Goal: Information Seeking & Learning: Learn about a topic

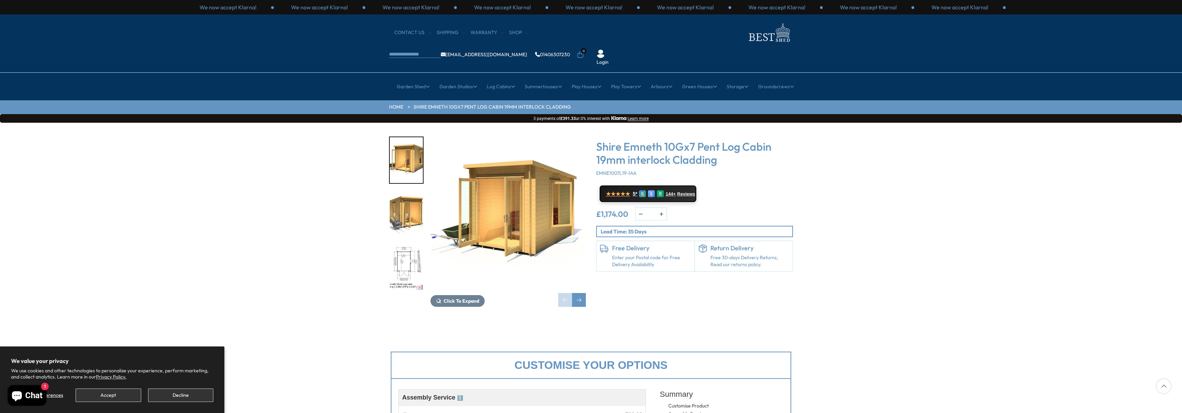
click at [411, 192] on img "2 / 12" at bounding box center [406, 215] width 33 height 46
click at [406, 192] on img "2 / 12" at bounding box center [406, 215] width 33 height 46
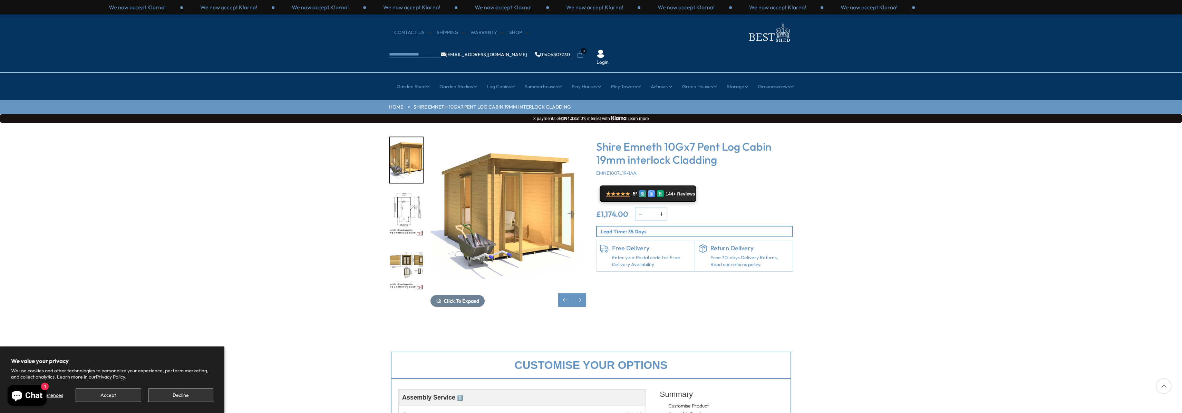
click at [408, 192] on img "3 / 12" at bounding box center [406, 215] width 33 height 46
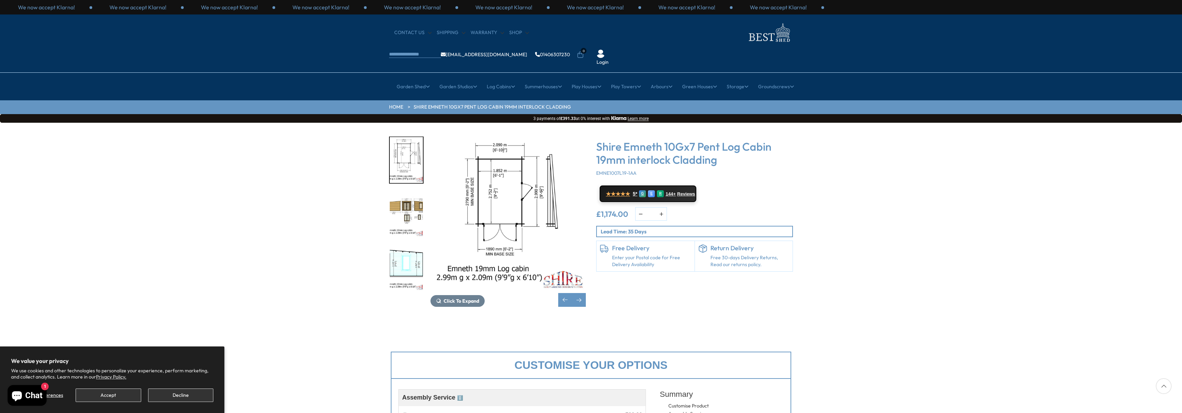
click at [960, 185] on div "Click To Expand Click To Expand Click To Expand Click To Expand Click To Expand…" at bounding box center [591, 227] width 1182 height 208
click at [412, 192] on img "4 / 12" at bounding box center [406, 215] width 33 height 46
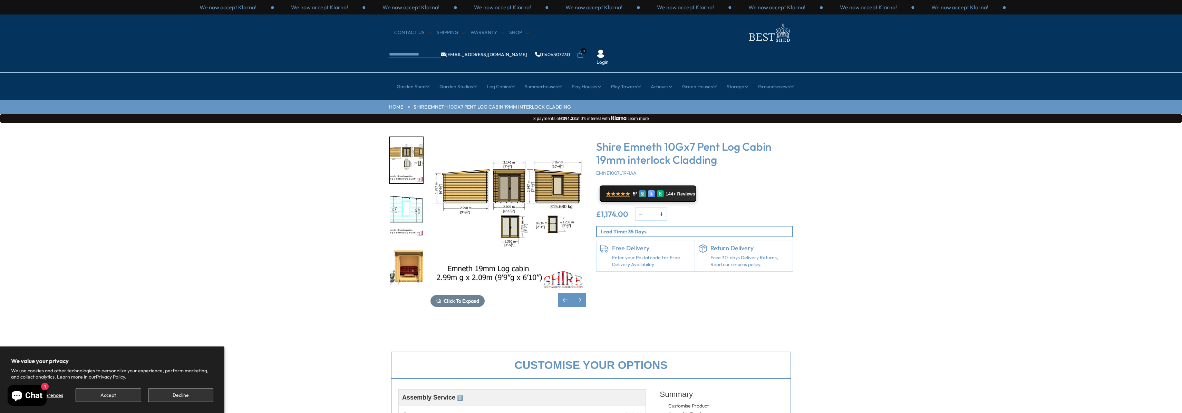
click at [402, 245] on img "6 / 12" at bounding box center [406, 268] width 33 height 46
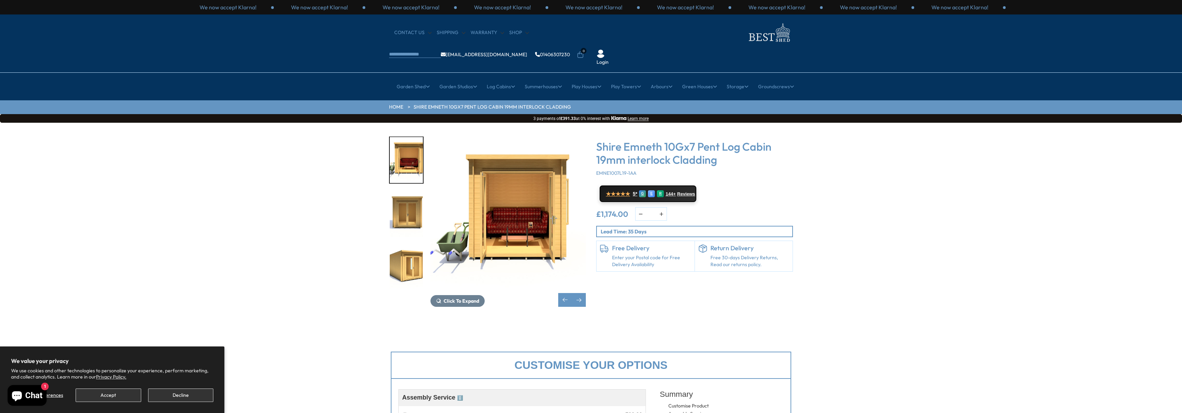
click at [407, 258] on img "8 / 12" at bounding box center [406, 268] width 33 height 46
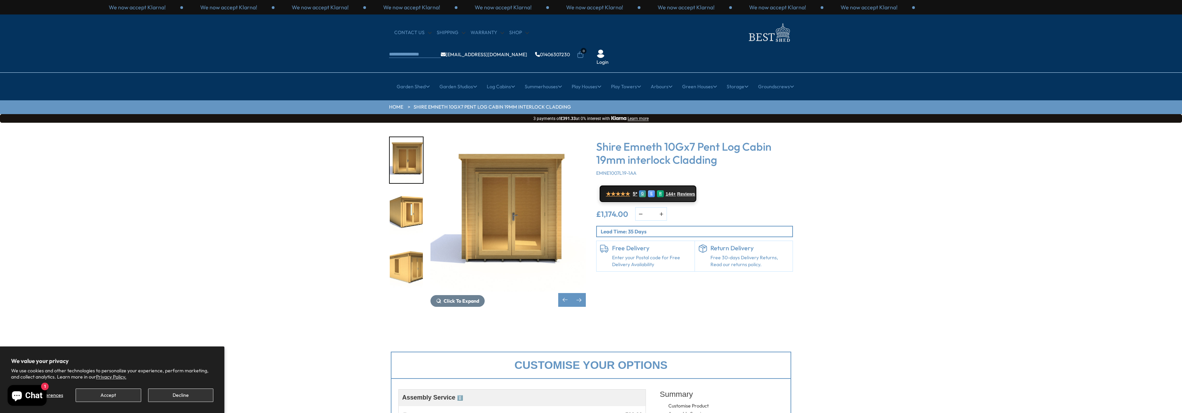
click at [399, 192] on img "8 / 12" at bounding box center [406, 215] width 33 height 46
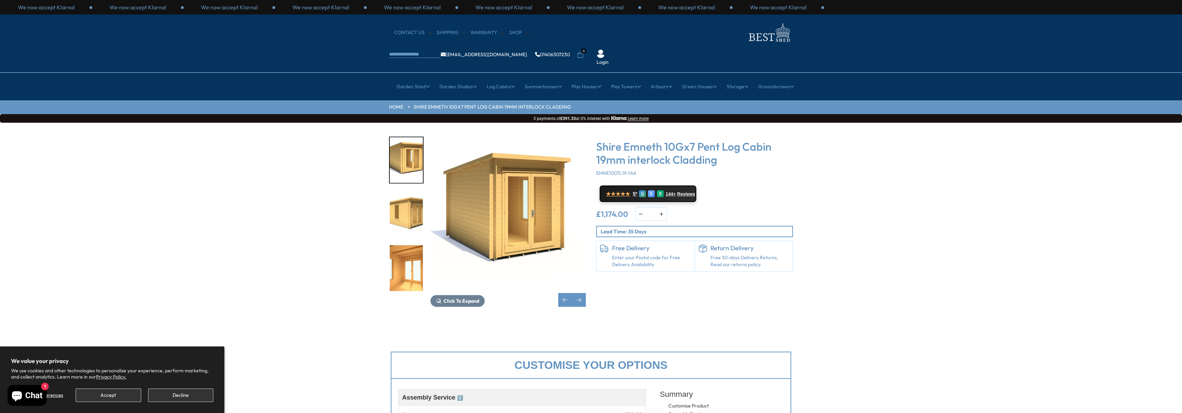
click at [407, 245] on img "10 / 12" at bounding box center [406, 268] width 33 height 46
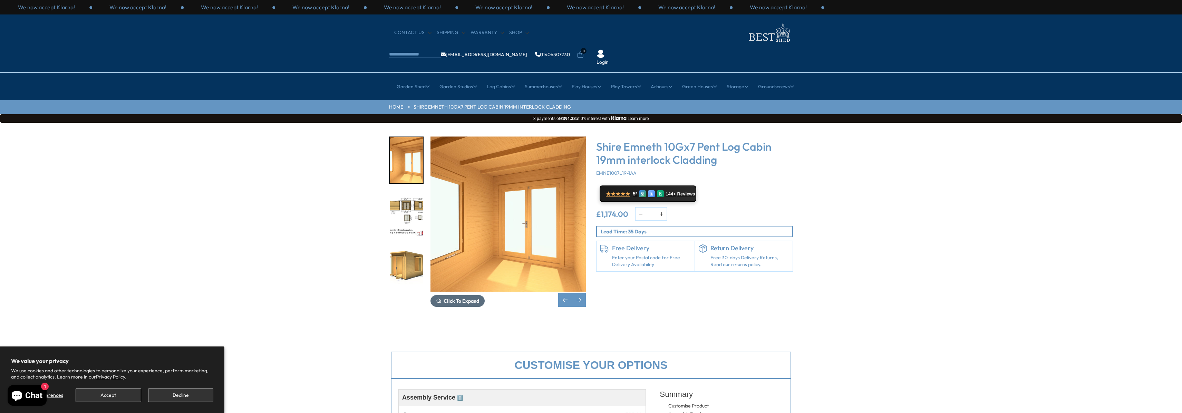
click at [462, 298] on span "Click To Expand" at bounding box center [461, 301] width 36 height 6
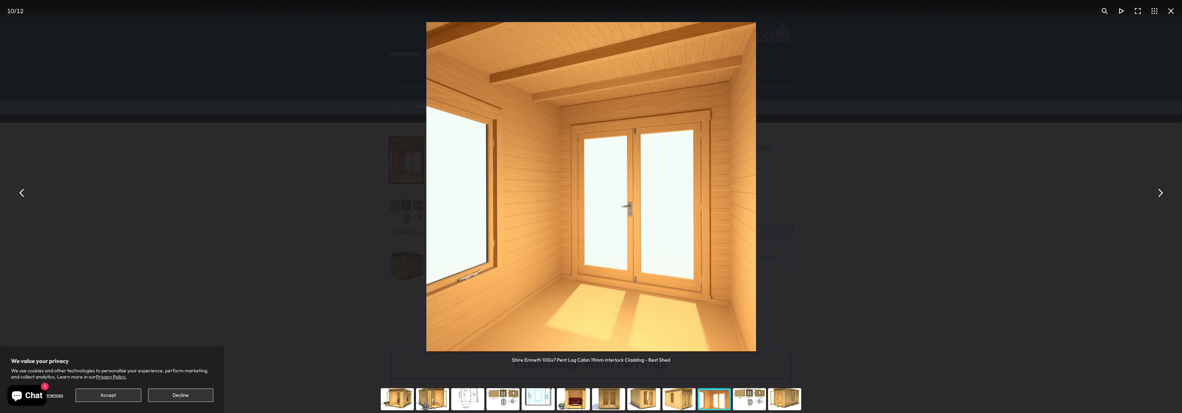
click at [542, 394] on div "You can close this modal content with the ESC key" at bounding box center [537, 400] width 35 height 28
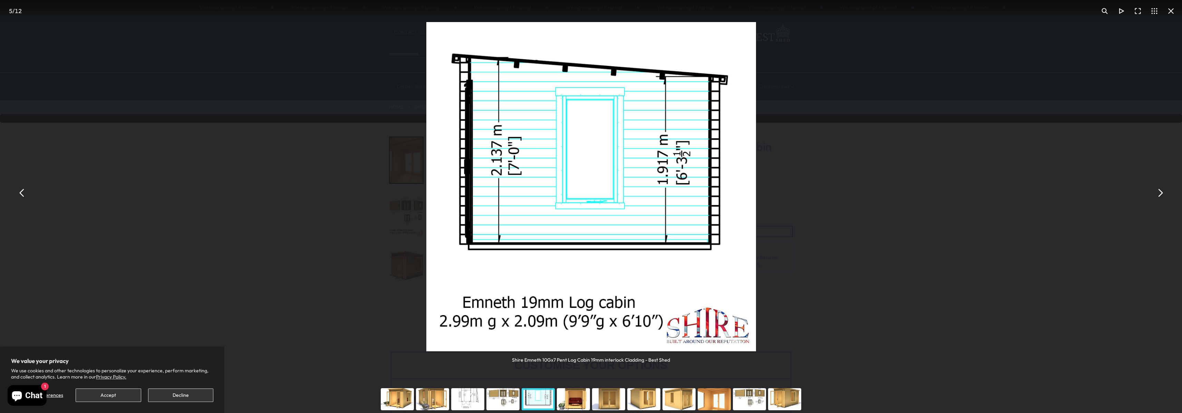
click at [565, 395] on div "You can close this modal content with the ESC key" at bounding box center [573, 400] width 35 height 28
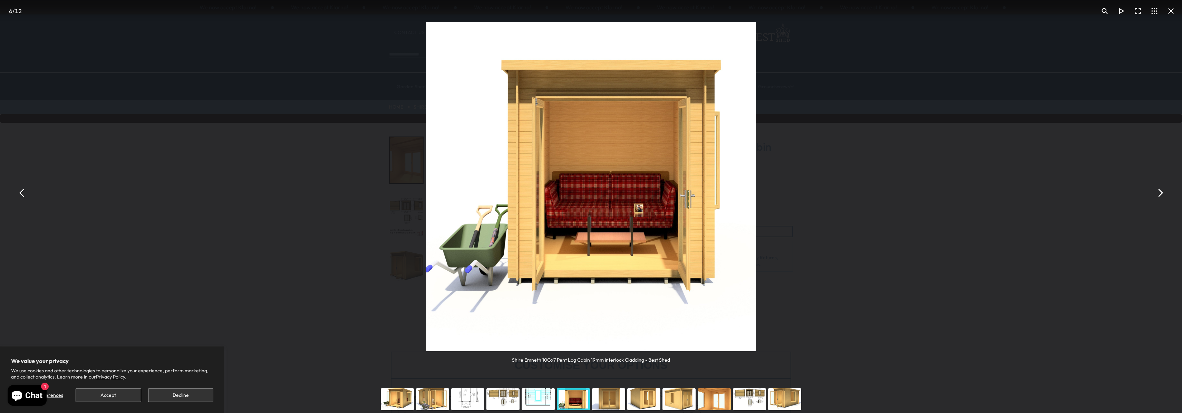
click at [539, 397] on div "You can close this modal content with the ESC key" at bounding box center [537, 400] width 35 height 28
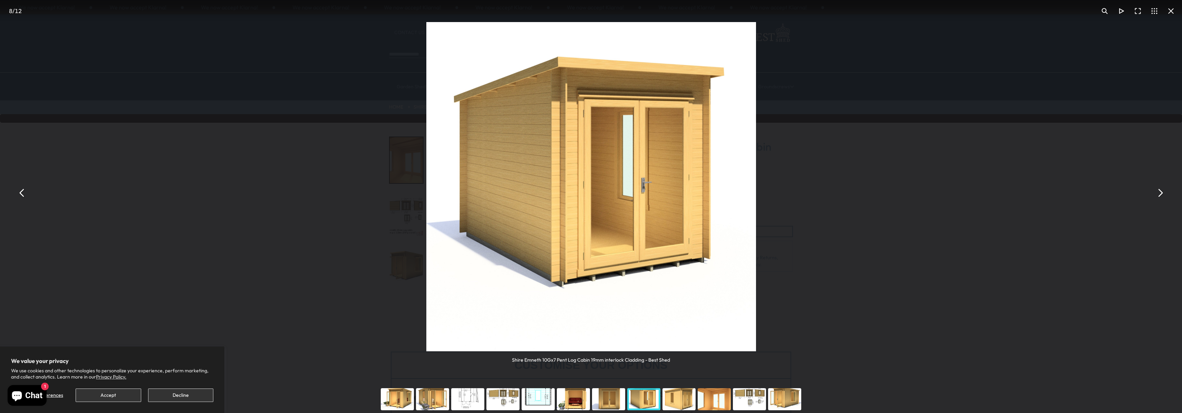
click at [433, 397] on div "You can close this modal content with the ESC key" at bounding box center [432, 400] width 35 height 28
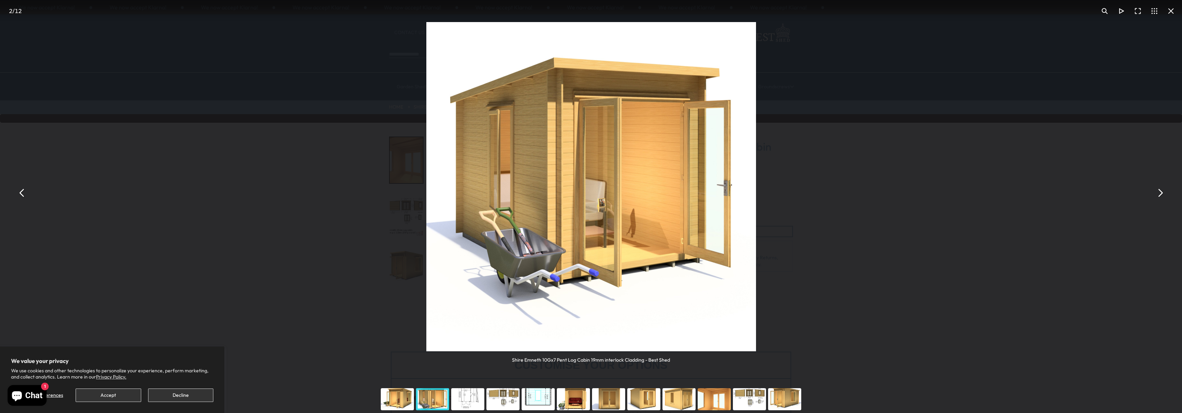
click at [1174, 12] on button "You can close this modal content with the ESC key" at bounding box center [1170, 11] width 17 height 17
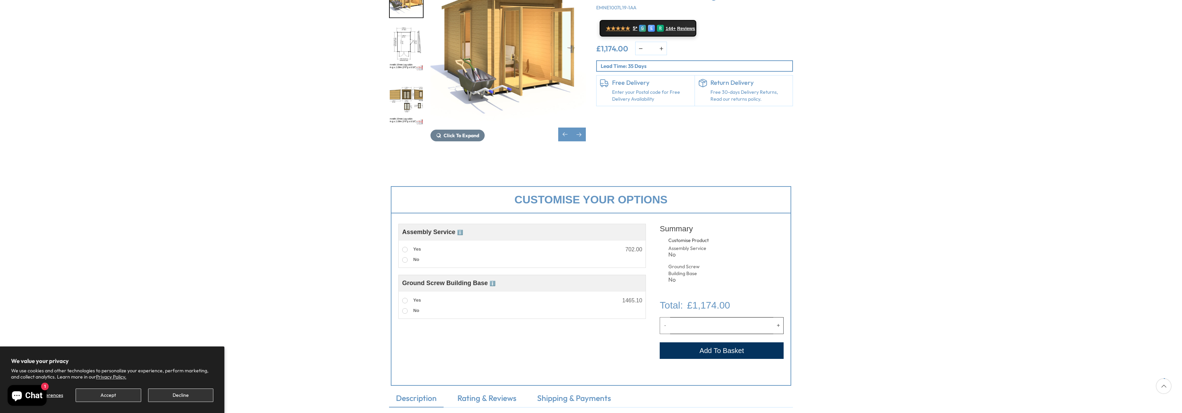
scroll to position [167, 0]
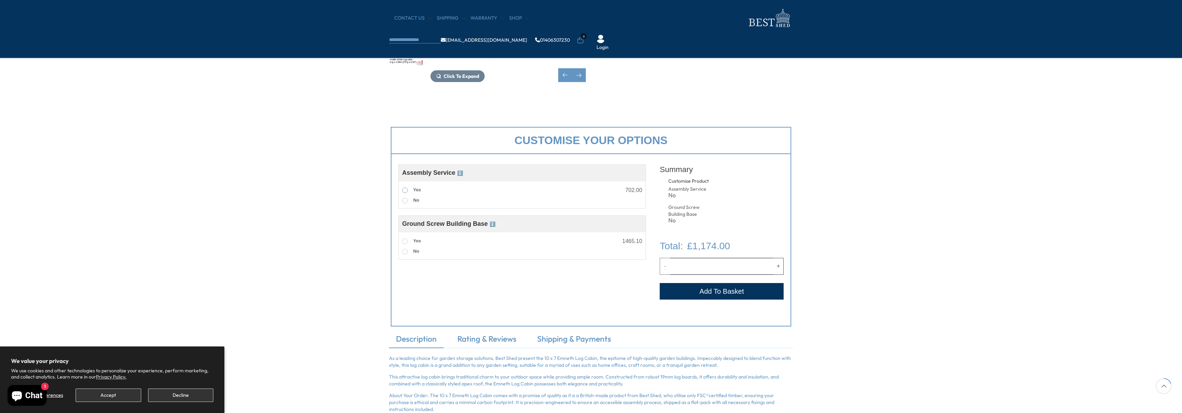
click at [404, 190] on span at bounding box center [405, 191] width 6 height 6
click at [404, 241] on span at bounding box center [405, 242] width 6 height 6
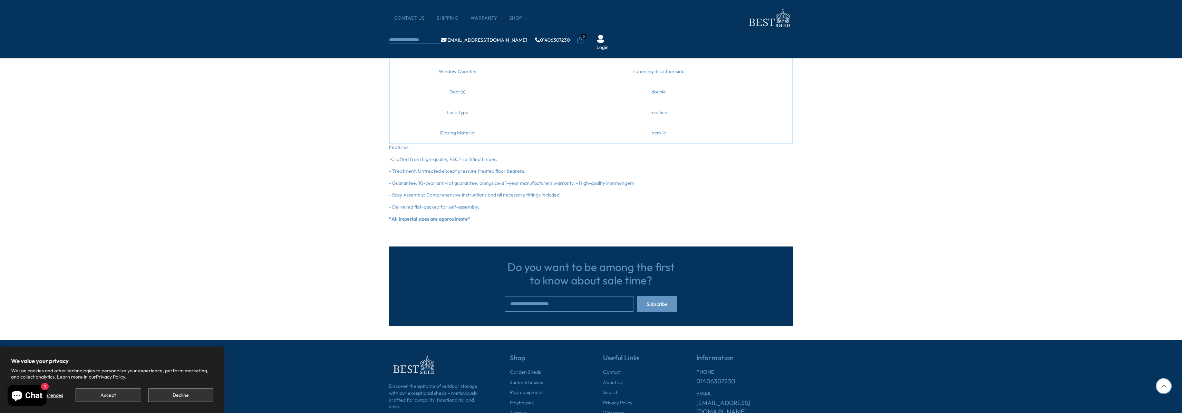
scroll to position [787, 0]
